Goal: Find specific page/section: Find specific page/section

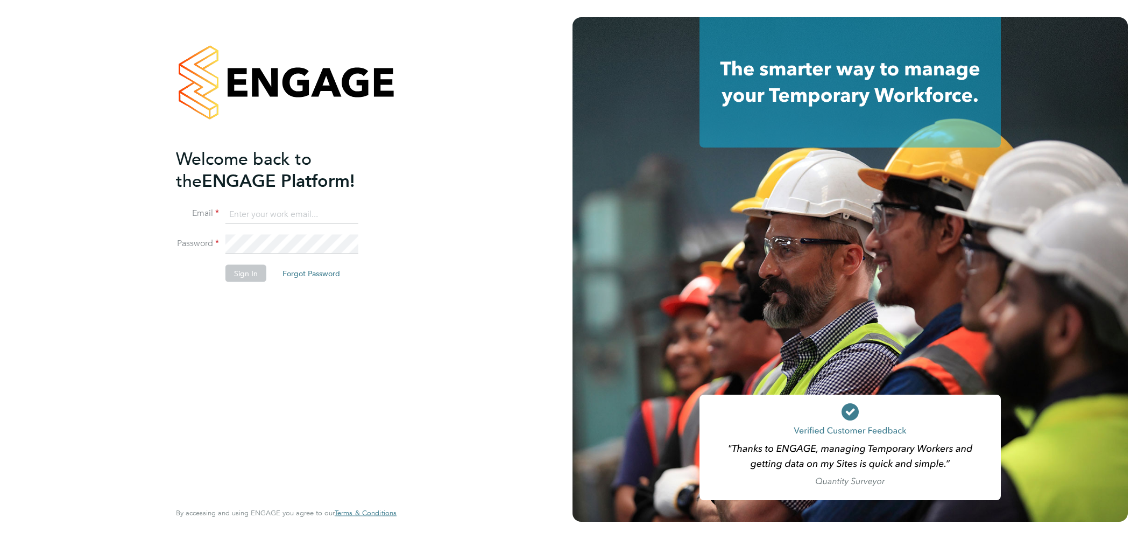
click at [263, 211] on input at bounding box center [291, 213] width 133 height 19
type input "csi.admin@uk.g4s.com"
click at [234, 273] on button "Sign In" at bounding box center [245, 272] width 41 height 17
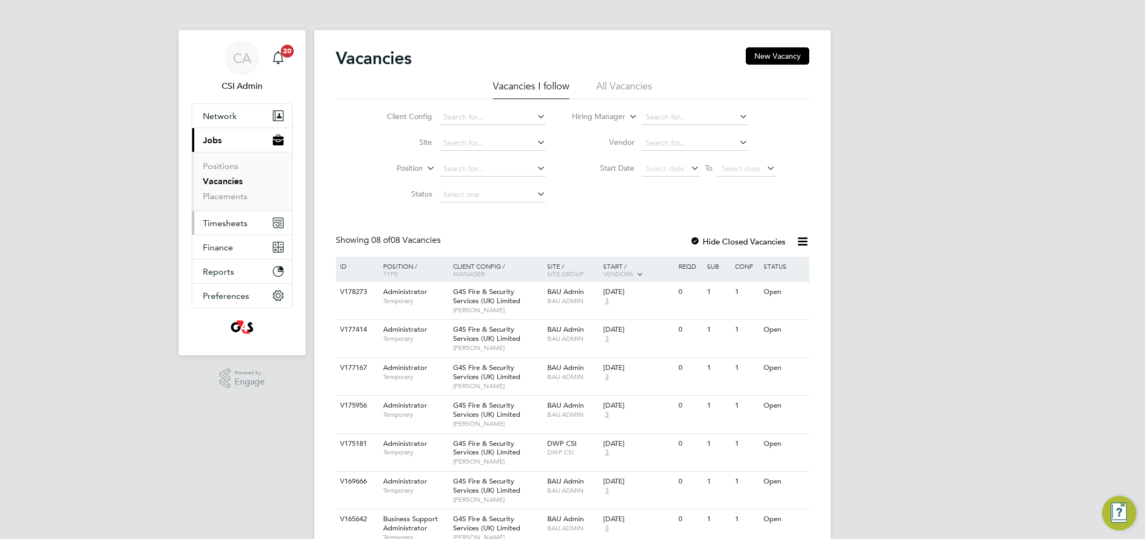
click at [230, 222] on span "Timesheets" at bounding box center [225, 223] width 45 height 10
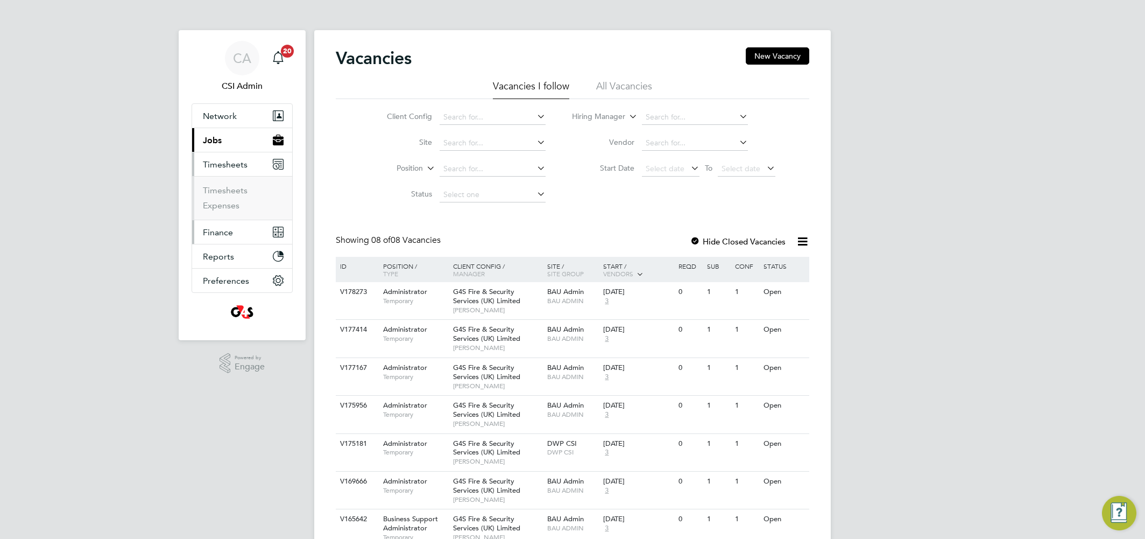
click at [218, 234] on span "Finance" at bounding box center [218, 232] width 30 height 10
click at [213, 223] on link "Invoices & Credit Notes" at bounding box center [236, 219] width 67 height 21
